Goal: Task Accomplishment & Management: Manage account settings

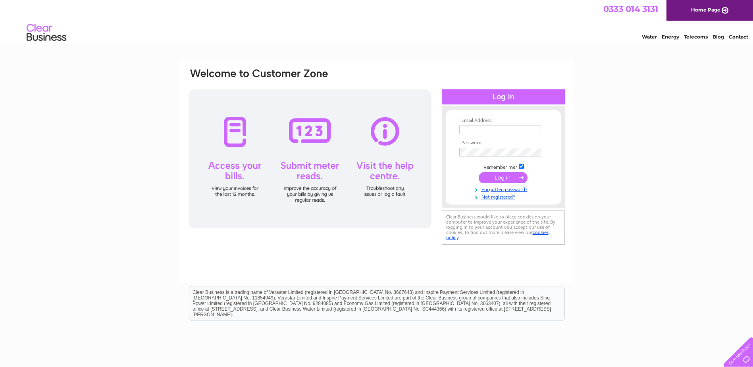
type input "[PERSON_NAME][EMAIL_ADDRESS][DOMAIN_NAME]"
click at [497, 179] on input "submit" at bounding box center [503, 177] width 49 height 11
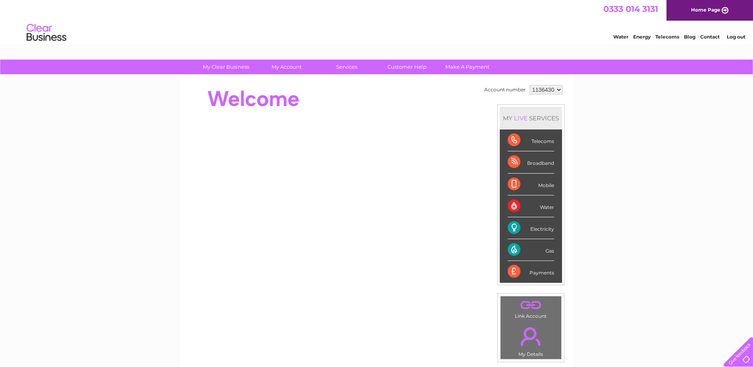
click at [407, 99] on div at bounding box center [332, 99] width 289 height 32
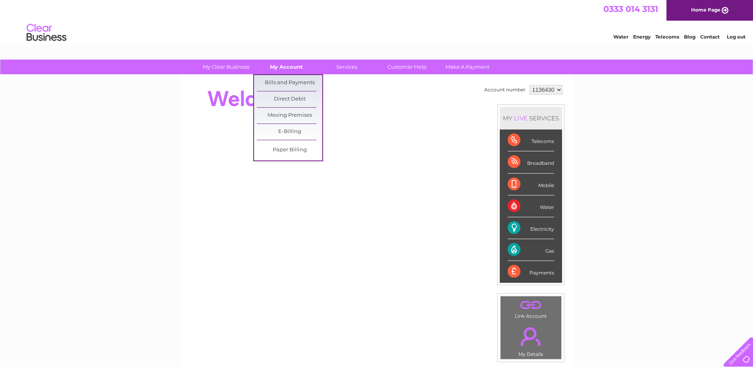
click at [280, 69] on link "My Account" at bounding box center [286, 67] width 65 height 15
click at [279, 83] on link "Bills and Payments" at bounding box center [289, 83] width 65 height 16
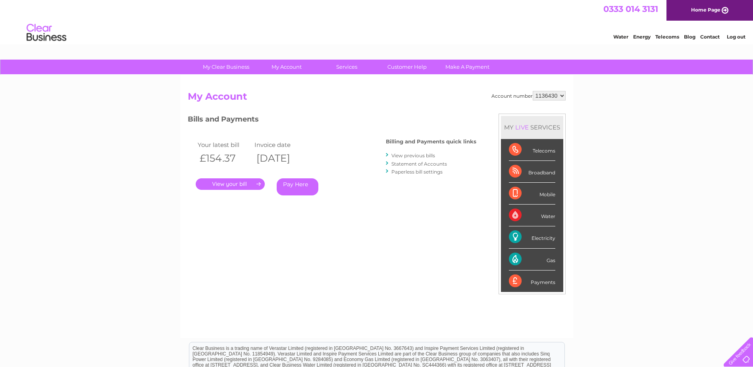
click at [247, 182] on link "." at bounding box center [230, 184] width 69 height 12
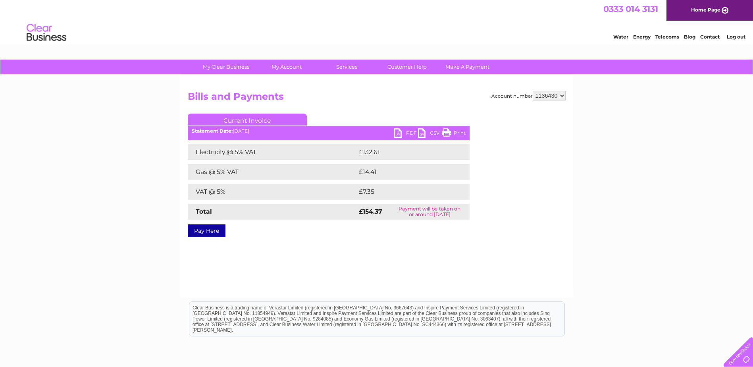
click at [396, 133] on link "PDF" at bounding box center [406, 134] width 24 height 12
click at [285, 118] on link "Current Invoice" at bounding box center [247, 120] width 119 height 12
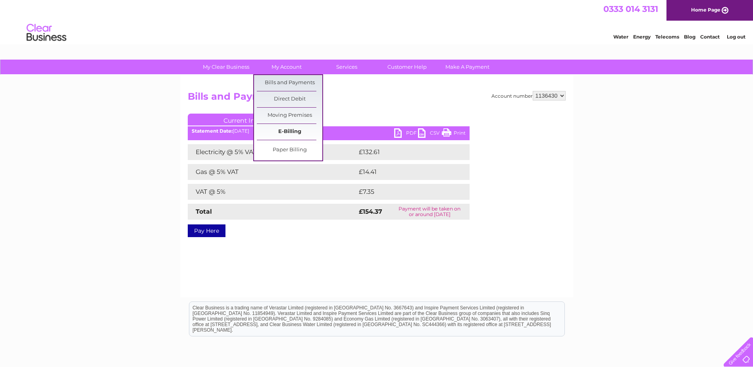
click at [285, 128] on link "E-Billing" at bounding box center [289, 132] width 65 height 16
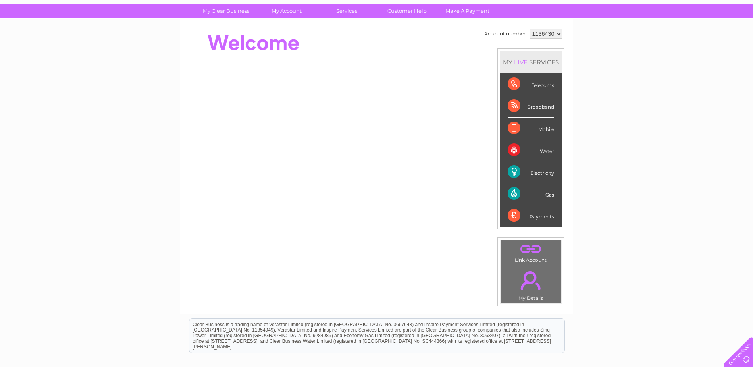
scroll to position [79, 0]
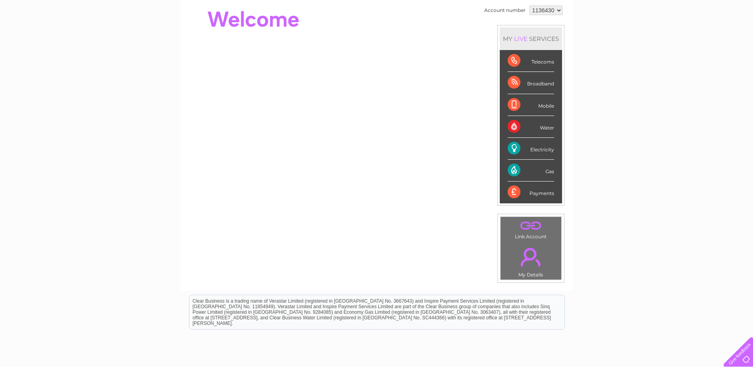
click at [532, 256] on link "." at bounding box center [531, 257] width 57 height 28
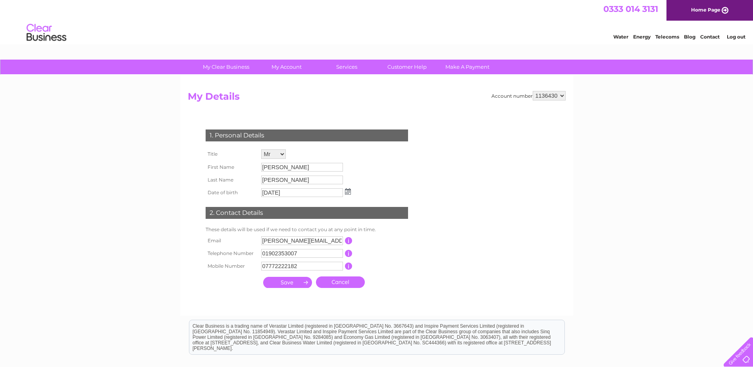
click at [347, 241] on input "button" at bounding box center [349, 240] width 8 height 7
click at [411, 301] on div at bounding box center [308, 300] width 241 height 16
